Goal: Transaction & Acquisition: Purchase product/service

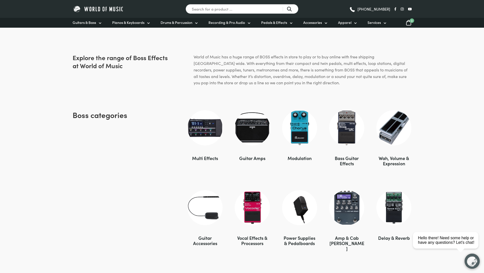
scroll to position [267, 0]
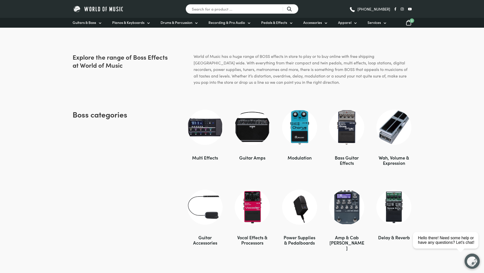
click at [394, 199] on img at bounding box center [393, 207] width 35 height 35
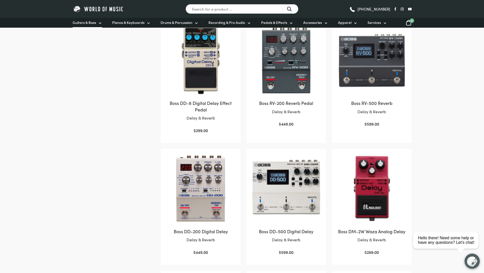
scroll to position [232, 0]
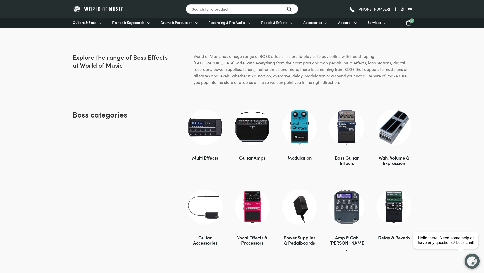
click at [302, 129] on img at bounding box center [299, 127] width 35 height 35
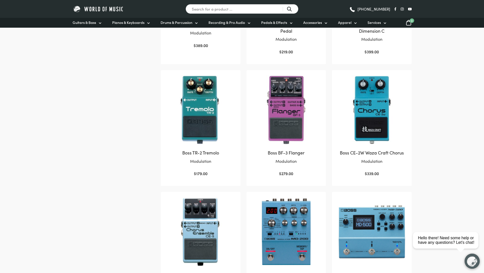
click at [196, 126] on img at bounding box center [200, 109] width 69 height 69
